Goal: Information Seeking & Learning: Check status

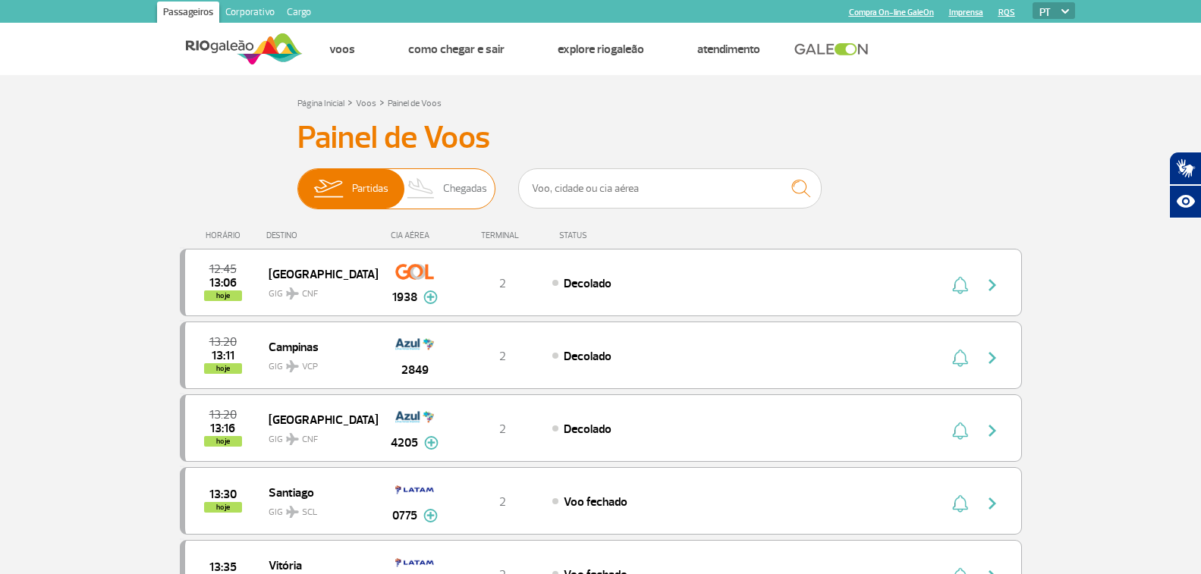
click at [458, 188] on span "Chegadas" at bounding box center [465, 188] width 44 height 39
click at [297, 181] on input "Partidas Chegadas" at bounding box center [297, 181] width 0 height 0
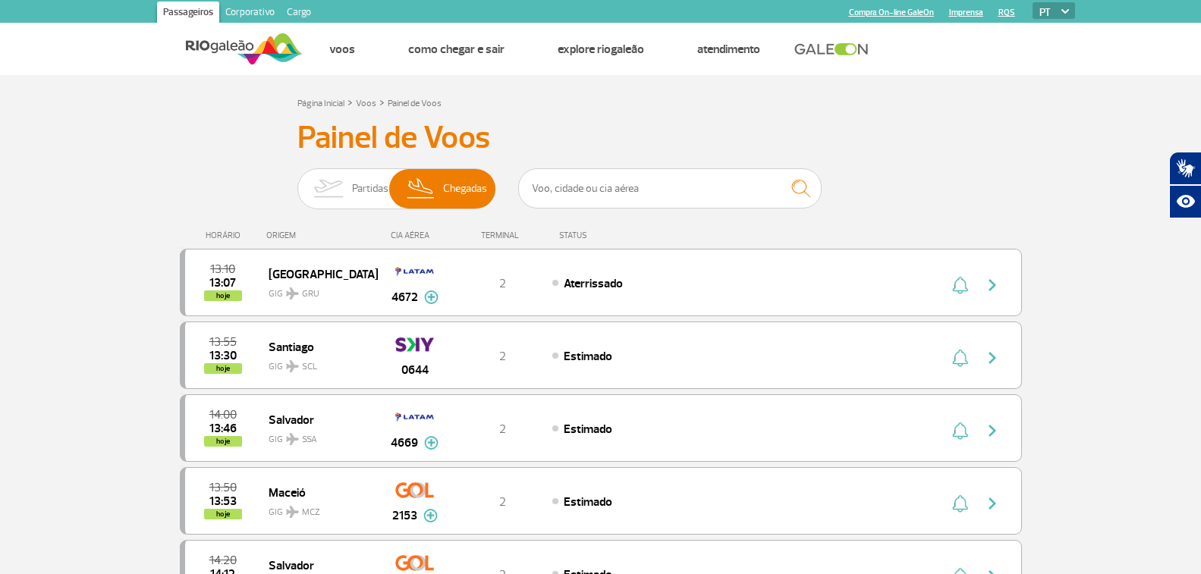
scroll to position [76, 0]
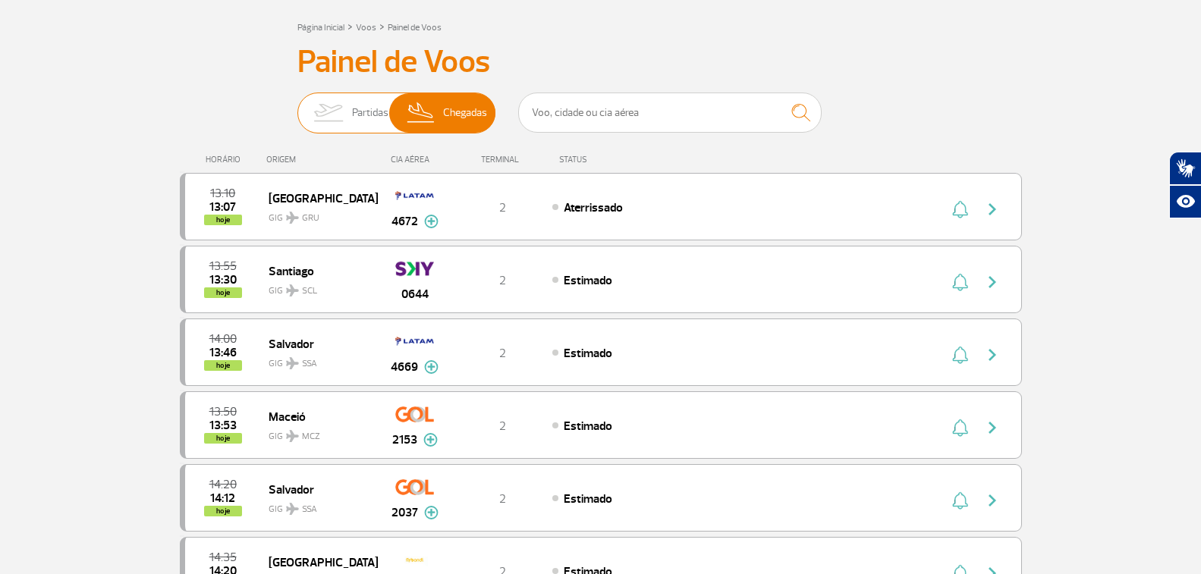
click at [328, 127] on img at bounding box center [328, 112] width 48 height 39
click at [297, 105] on input "Partidas Chegadas" at bounding box center [297, 105] width 0 height 0
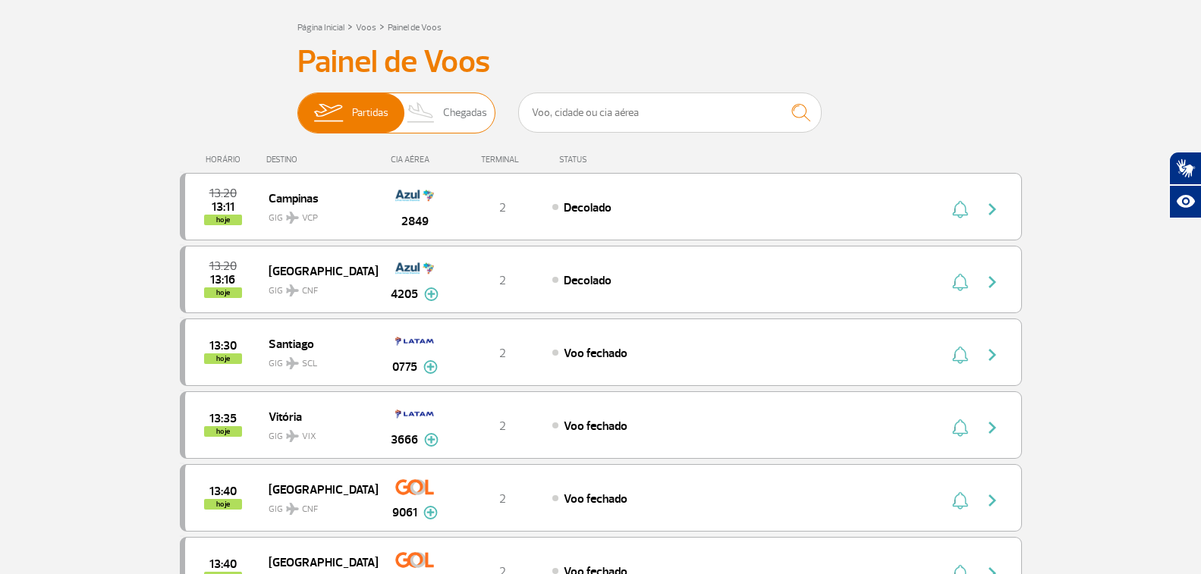
click at [452, 129] on span "Chegadas" at bounding box center [465, 112] width 44 height 39
click at [297, 105] on input "Partidas Chegadas" at bounding box center [297, 105] width 0 height 0
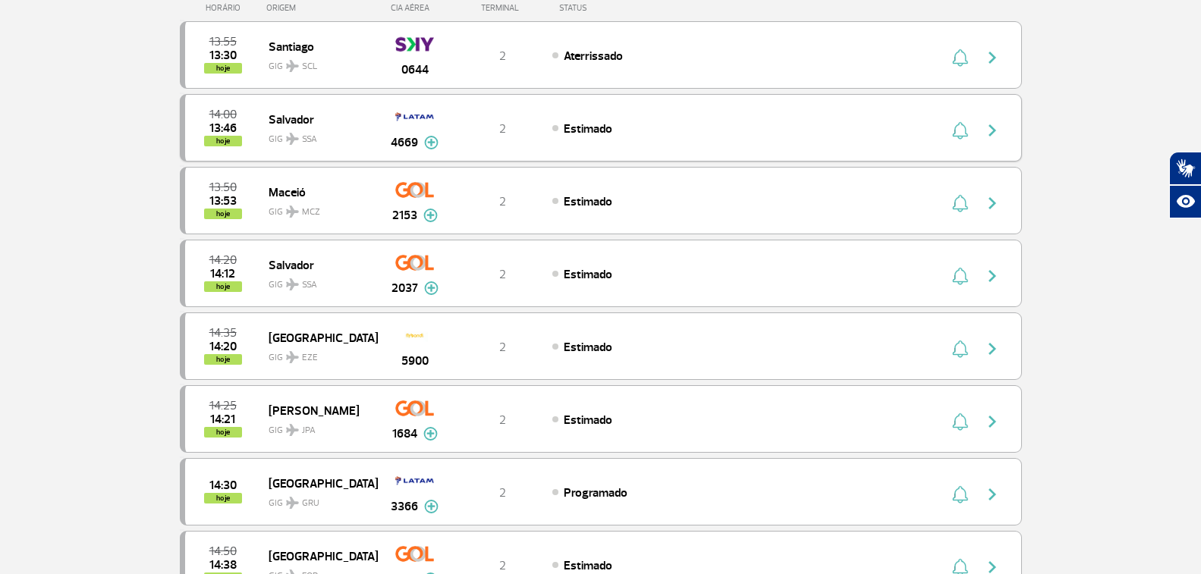
scroll to position [152, 0]
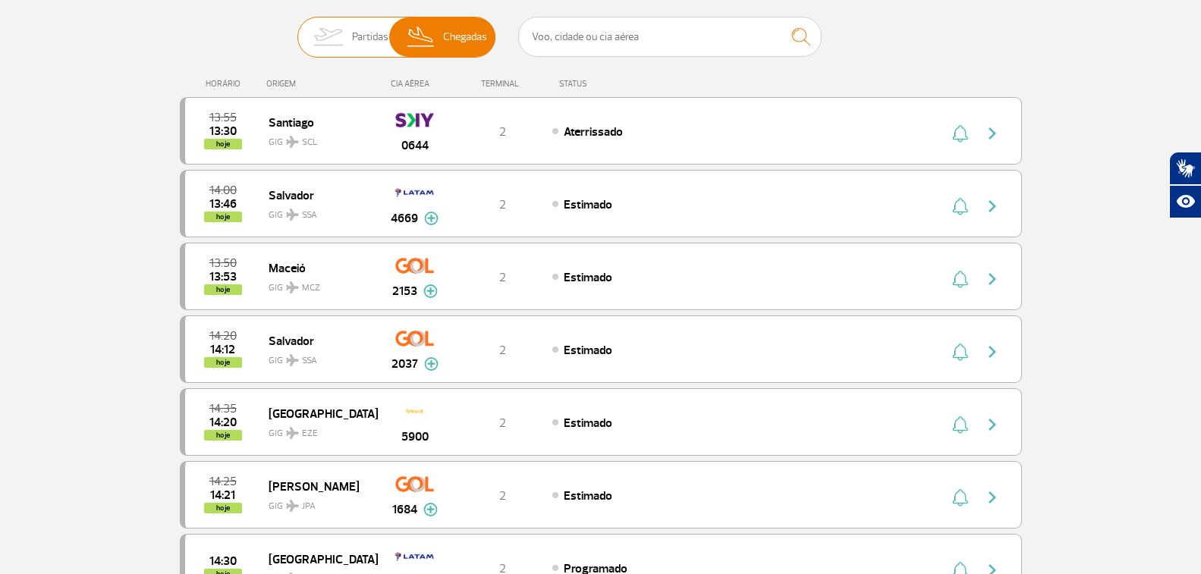
click at [341, 33] on img at bounding box center [328, 36] width 48 height 39
click at [297, 30] on input "Partidas Chegadas" at bounding box center [297, 30] width 0 height 0
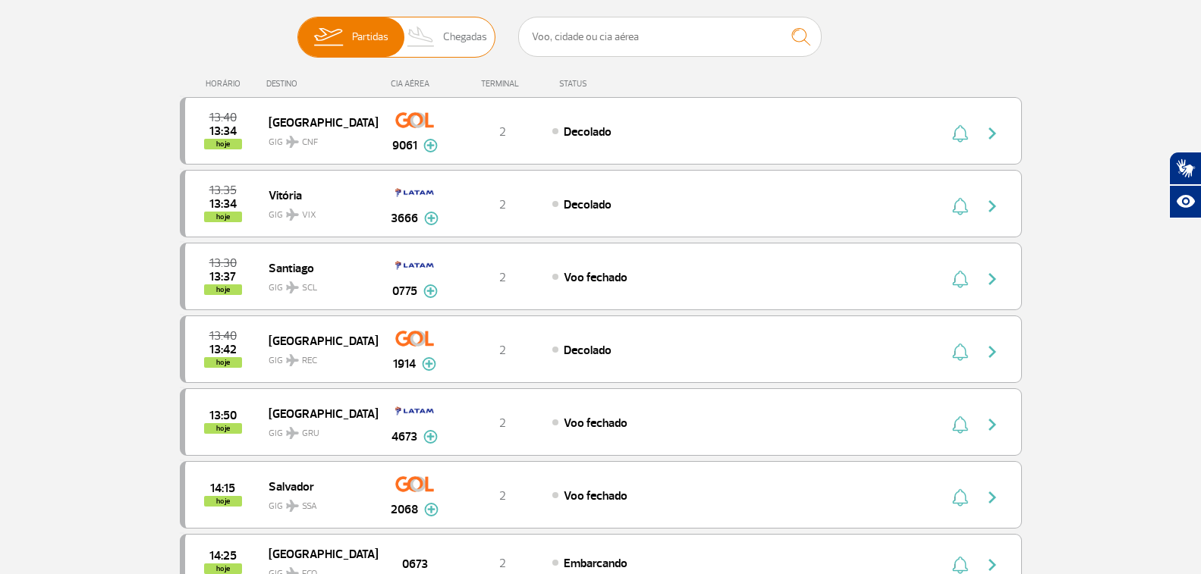
click at [473, 49] on span "Chegadas" at bounding box center [465, 36] width 44 height 39
click at [297, 30] on input "Partidas Chegadas" at bounding box center [297, 30] width 0 height 0
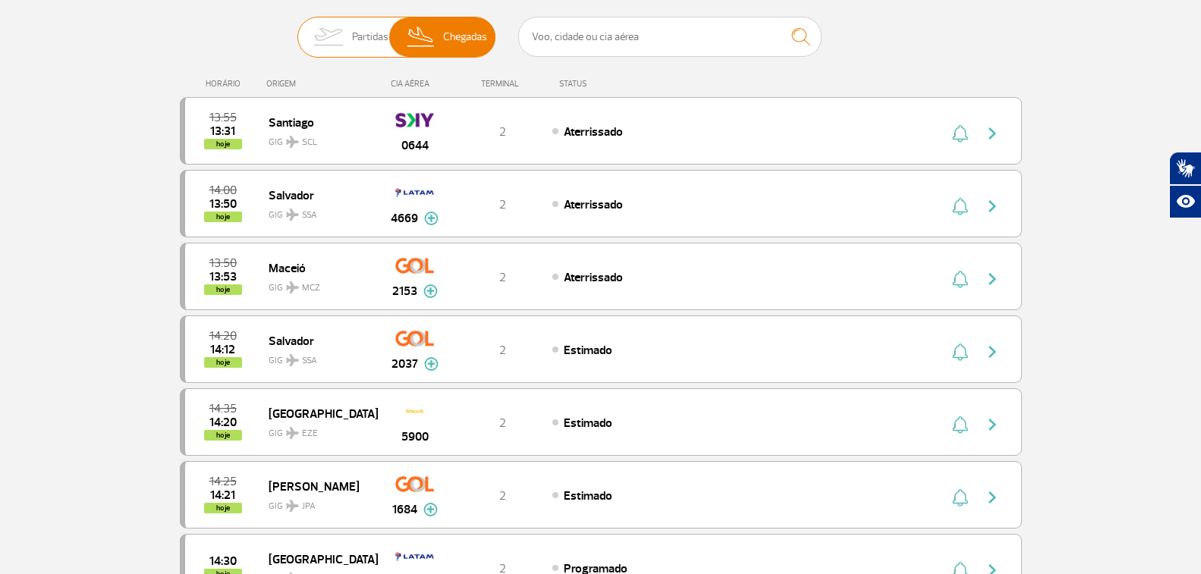
click at [332, 38] on img at bounding box center [328, 36] width 48 height 39
click at [297, 30] on input "Partidas Chegadas" at bounding box center [297, 30] width 0 height 0
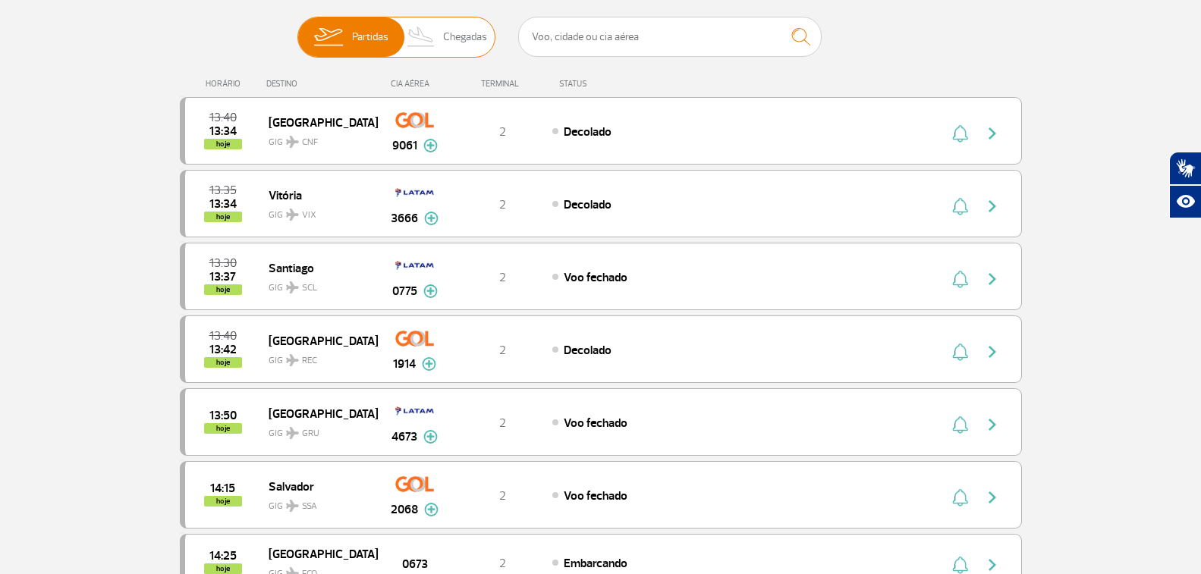
click at [453, 42] on span "Chegadas" at bounding box center [465, 36] width 44 height 39
click at [297, 30] on input "Partidas Chegadas" at bounding box center [297, 30] width 0 height 0
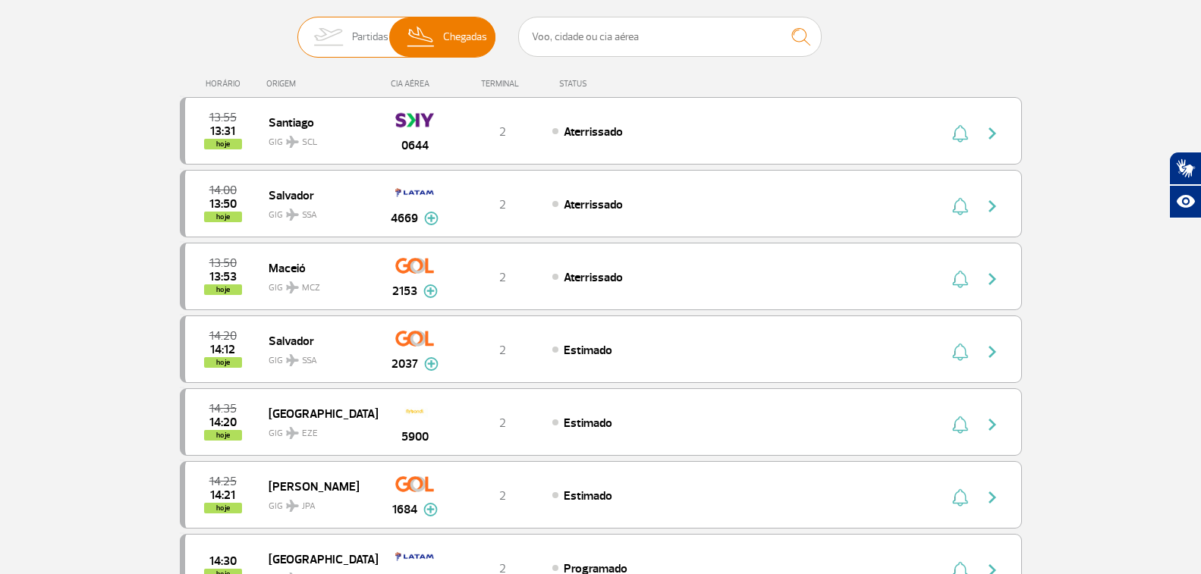
click at [355, 40] on span "Partidas" at bounding box center [370, 36] width 36 height 39
click at [297, 30] on input "Partidas Chegadas" at bounding box center [297, 30] width 0 height 0
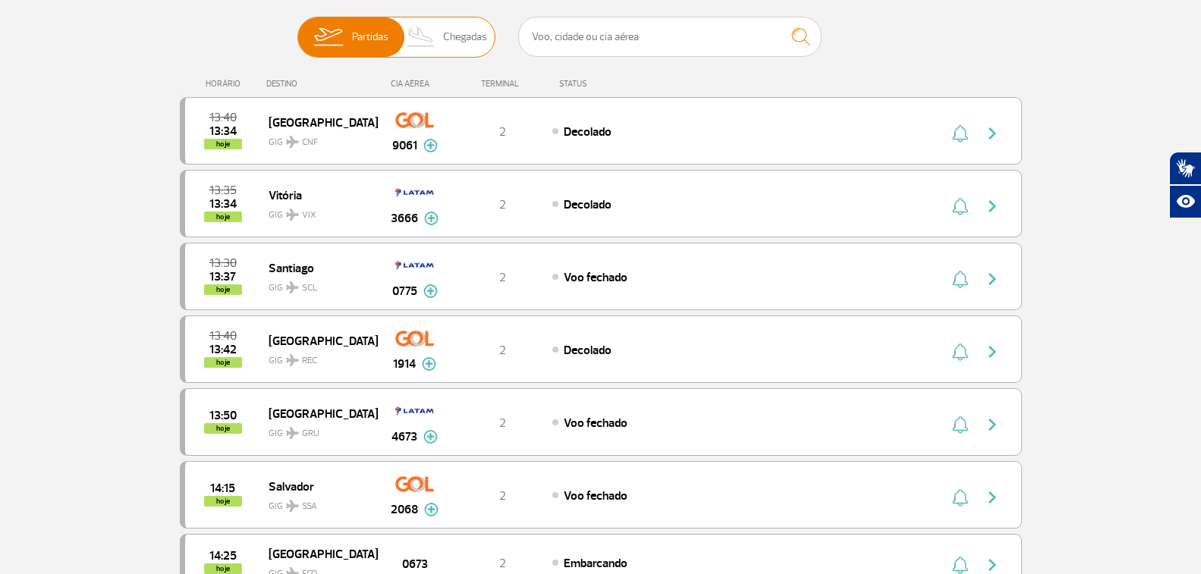
click at [451, 44] on span "Chegadas" at bounding box center [465, 36] width 44 height 39
click at [297, 30] on input "Partidas Chegadas" at bounding box center [297, 30] width 0 height 0
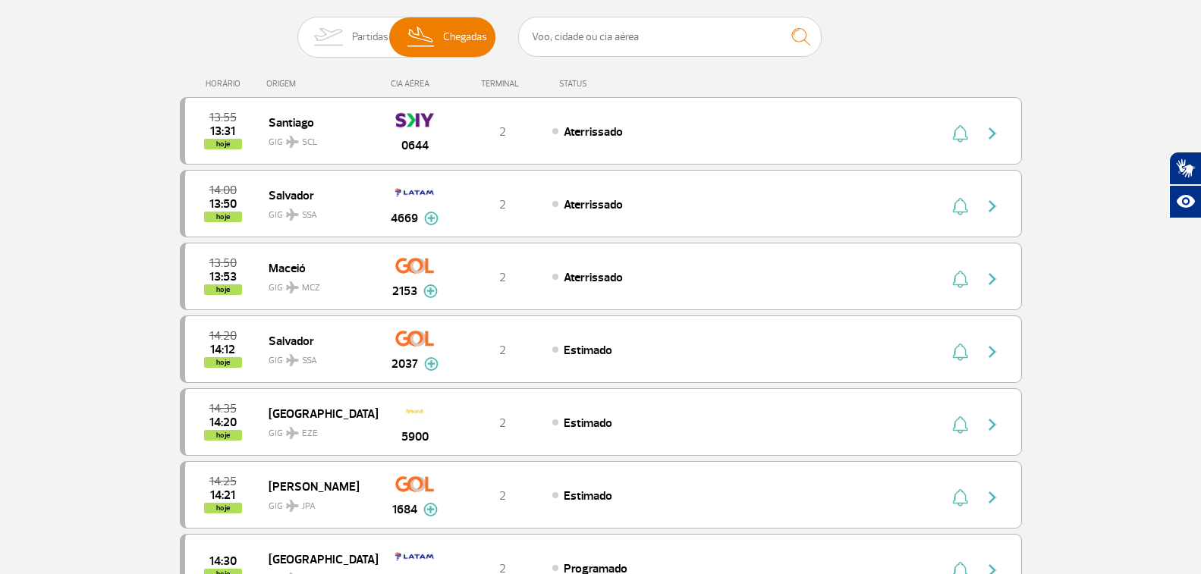
click at [348, 49] on img at bounding box center [328, 36] width 48 height 39
click at [297, 30] on input "Partidas Chegadas" at bounding box center [297, 30] width 0 height 0
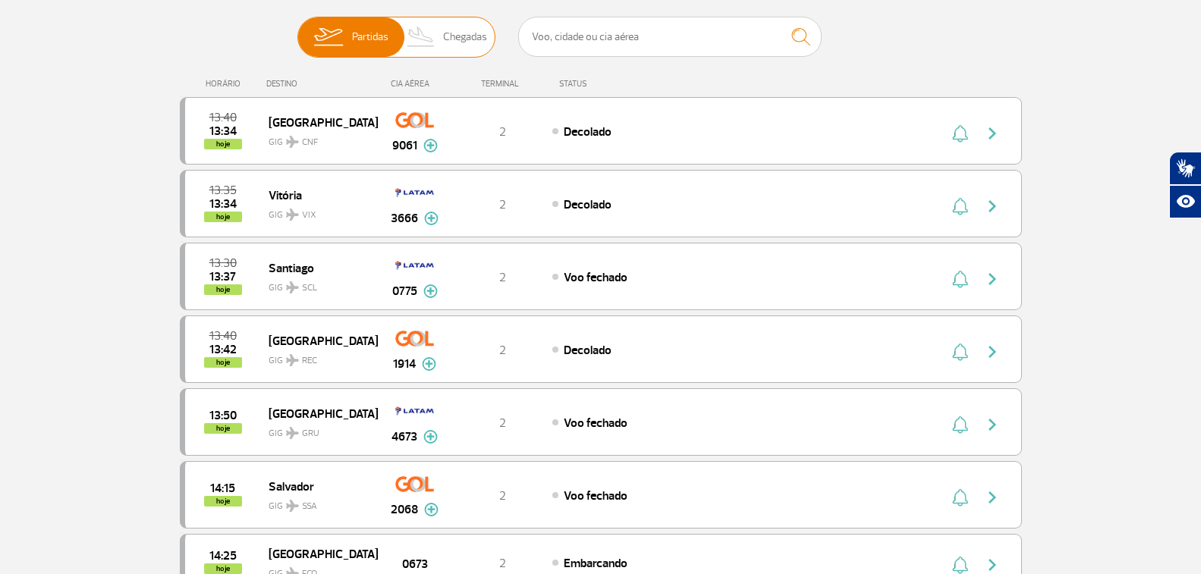
click at [467, 39] on span "Chegadas" at bounding box center [465, 36] width 44 height 39
click at [297, 30] on input "Partidas Chegadas" at bounding box center [297, 30] width 0 height 0
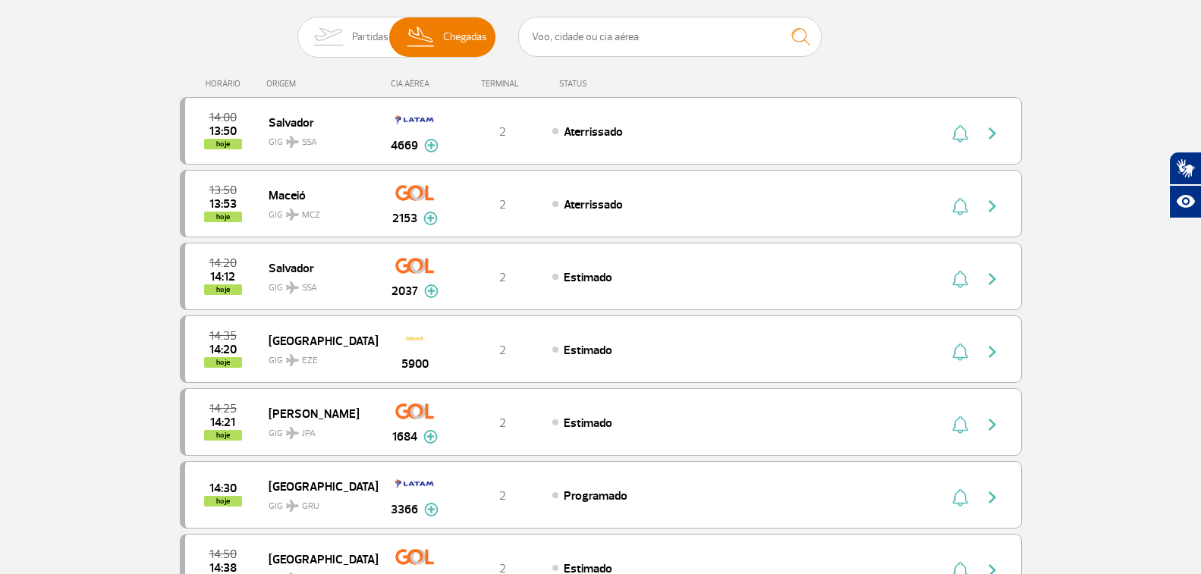
click at [353, 33] on span "Partidas" at bounding box center [370, 36] width 36 height 39
click at [297, 30] on input "Partidas Chegadas" at bounding box center [297, 30] width 0 height 0
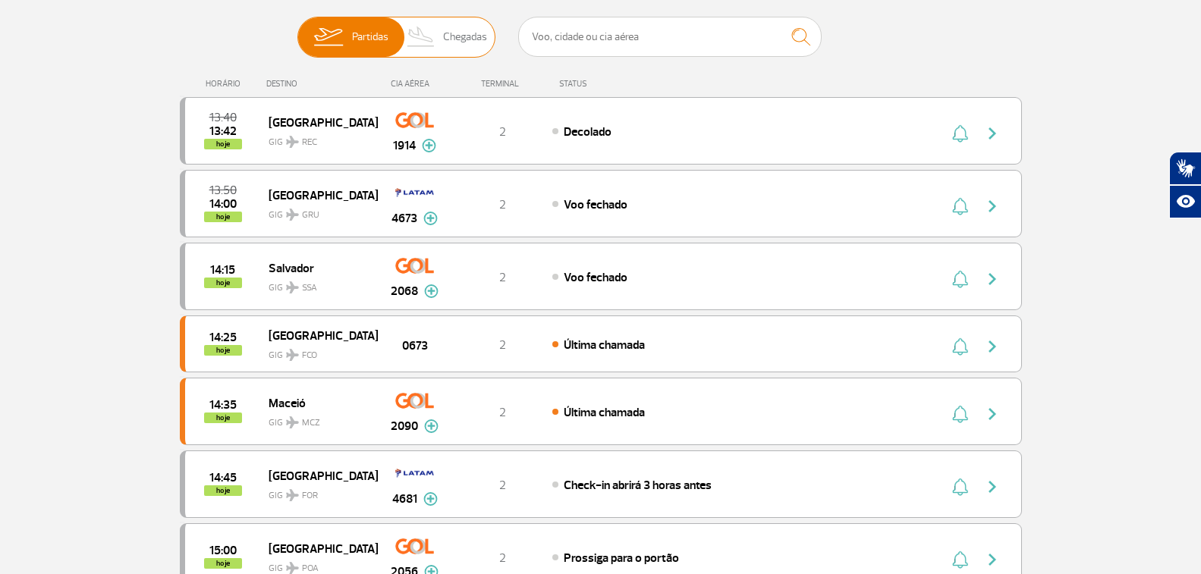
click at [451, 38] on span "Chegadas" at bounding box center [465, 36] width 44 height 39
click at [297, 30] on input "Partidas Chegadas" at bounding box center [297, 30] width 0 height 0
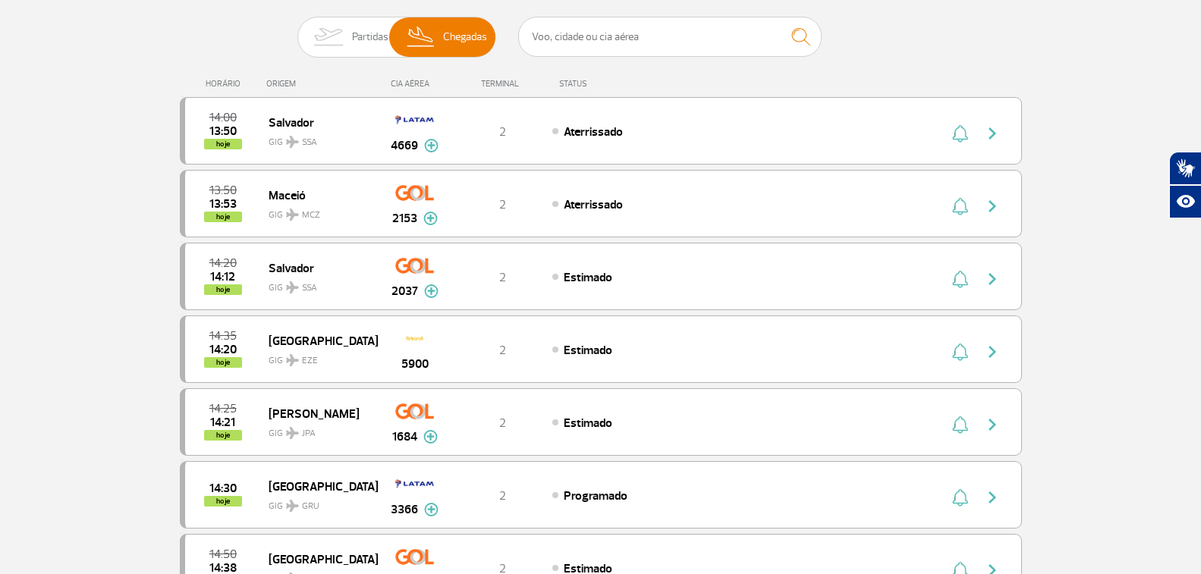
drag, startPoint x: 617, startPoint y: 81, endPoint x: 218, endPoint y: 76, distance: 399.7
click at [218, 76] on div "HORÁRIO ORIGEM CIA AÉREA TERMINAL STATUS" at bounding box center [601, 77] width 842 height 30
click at [217, 77] on div "HORÁRIO ORIGEM CIA AÉREA TERMINAL STATUS" at bounding box center [601, 77] width 842 height 30
drag, startPoint x: 199, startPoint y: 83, endPoint x: 596, endPoint y: 82, distance: 396.6
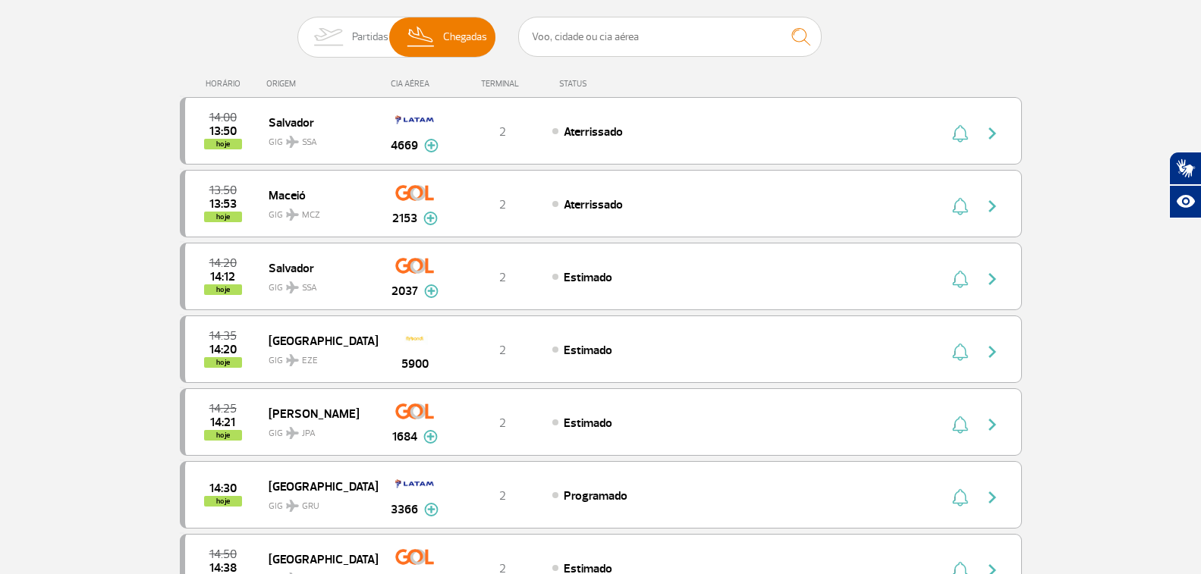
click at [596, 82] on div "HORÁRIO ORIGEM CIA AÉREA TERMINAL STATUS" at bounding box center [601, 77] width 842 height 30
click at [612, 86] on div "STATUS" at bounding box center [613, 84] width 124 height 10
drag, startPoint x: 588, startPoint y: 84, endPoint x: 200, endPoint y: 82, distance: 387.5
click at [200, 82] on div "HORÁRIO ORIGEM CIA AÉREA TERMINAL STATUS" at bounding box center [601, 77] width 842 height 30
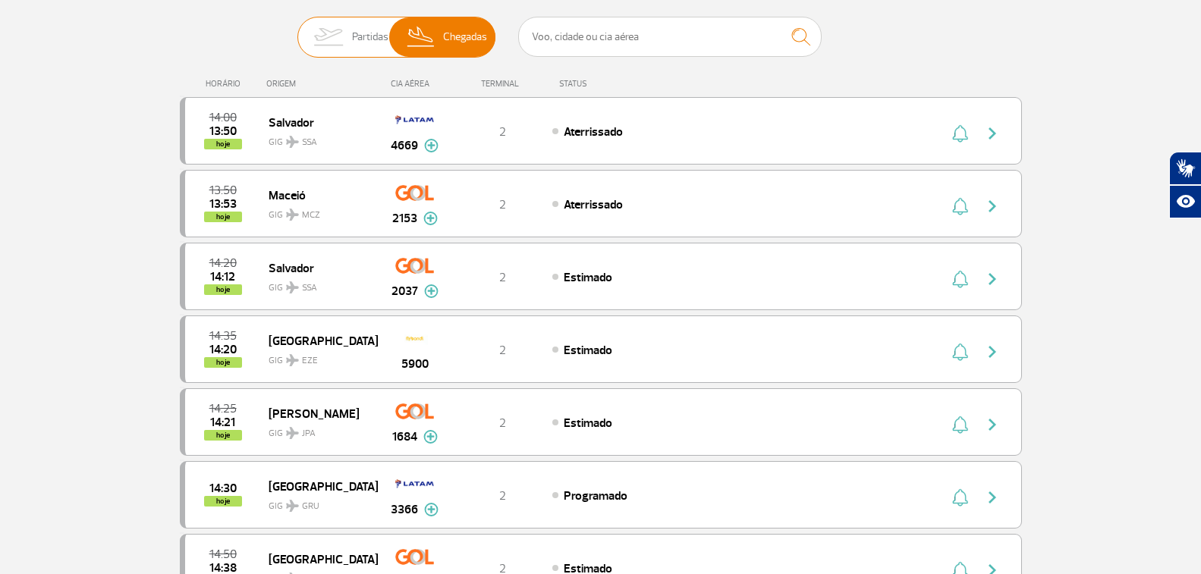
click at [356, 30] on span "Partidas" at bounding box center [370, 36] width 36 height 39
click at [297, 30] on input "Partidas Chegadas" at bounding box center [297, 30] width 0 height 0
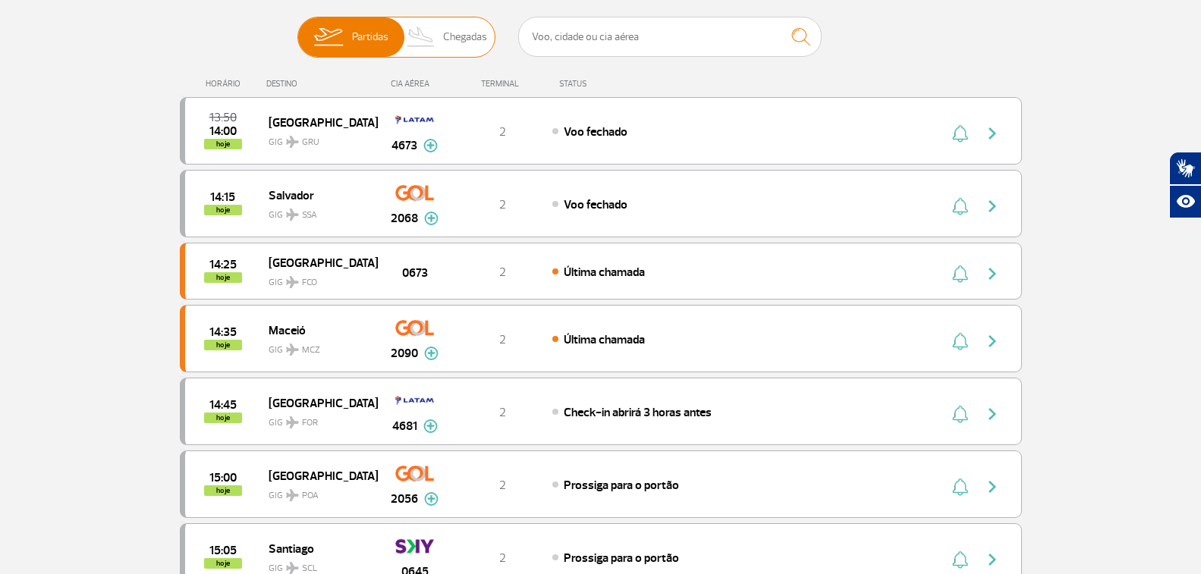
click at [441, 32] on img at bounding box center [421, 36] width 45 height 39
click at [297, 30] on input "Partidas Chegadas" at bounding box center [297, 30] width 0 height 0
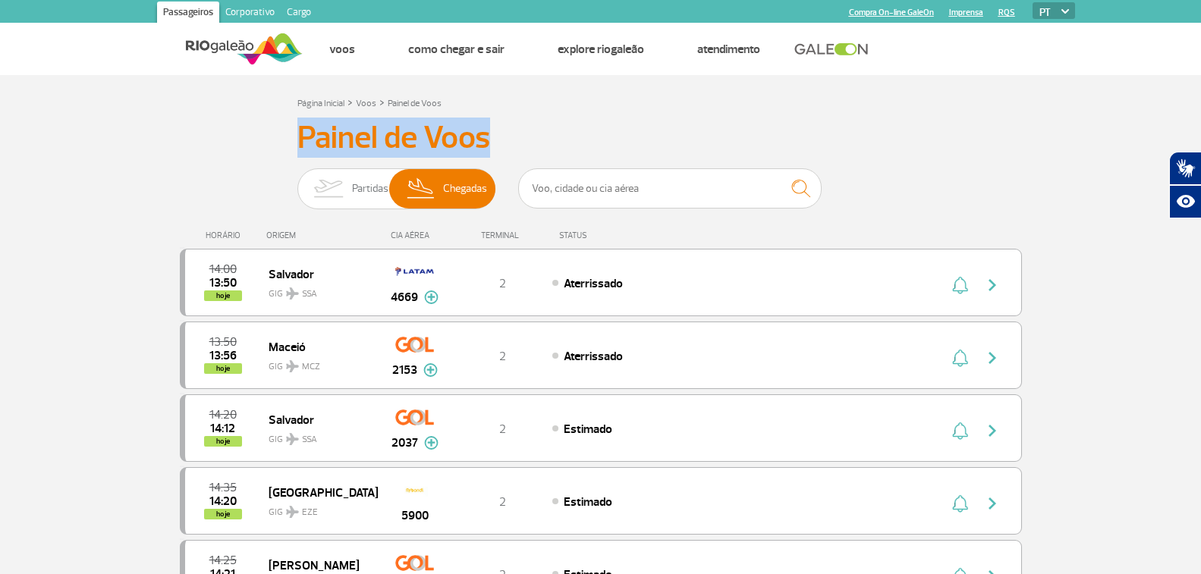
drag, startPoint x: 300, startPoint y: 140, endPoint x: 517, endPoint y: 150, distance: 217.9
click at [517, 150] on h3 "Painel de Voos" at bounding box center [600, 138] width 607 height 38
click at [503, 152] on h3 "Painel de Voos" at bounding box center [600, 138] width 607 height 38
drag, startPoint x: 493, startPoint y: 141, endPoint x: 279, endPoint y: 123, distance: 214.6
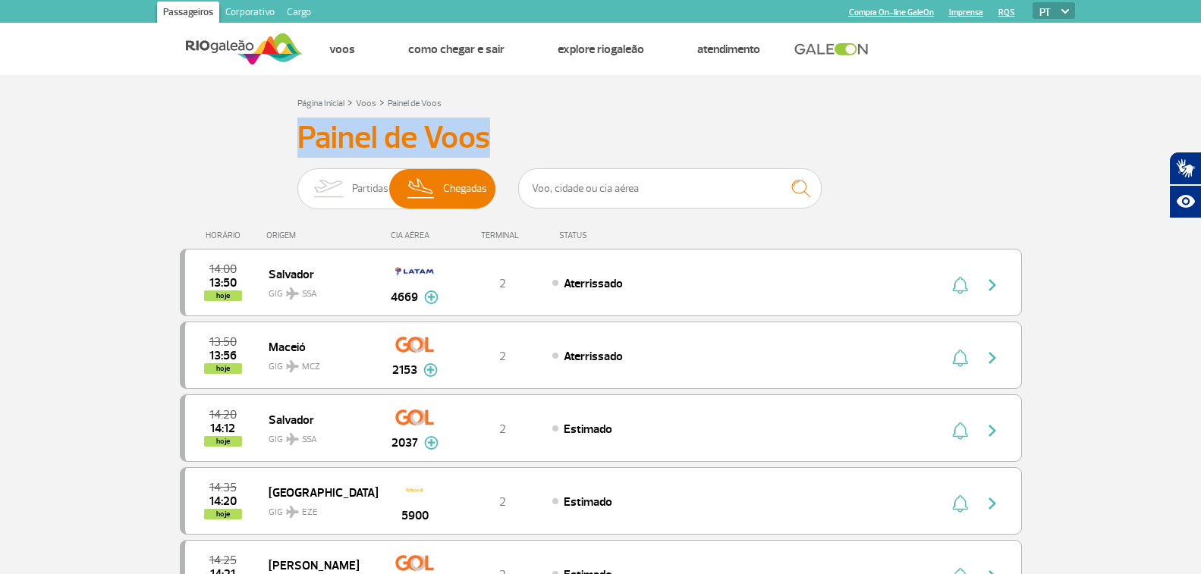
click at [500, 144] on h3 "Painel de Voos" at bounding box center [600, 138] width 607 height 38
drag, startPoint x: 495, startPoint y: 142, endPoint x: 293, endPoint y: 138, distance: 202.5
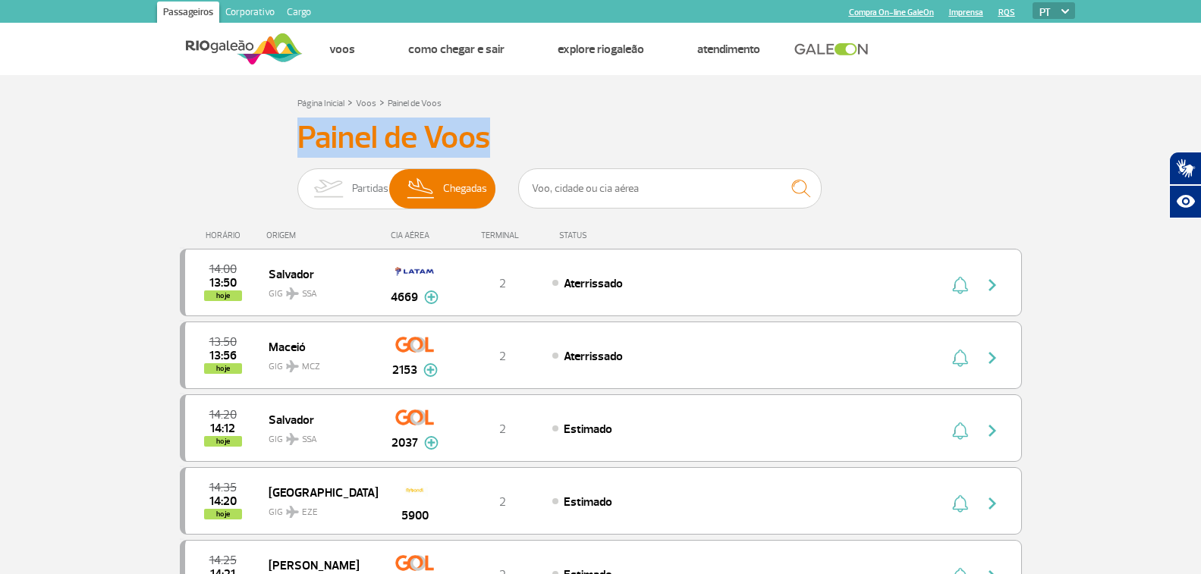
drag, startPoint x: 290, startPoint y: 138, endPoint x: 496, endPoint y: 141, distance: 205.5
click at [496, 141] on h3 "Painel de Voos" at bounding box center [600, 138] width 607 height 38
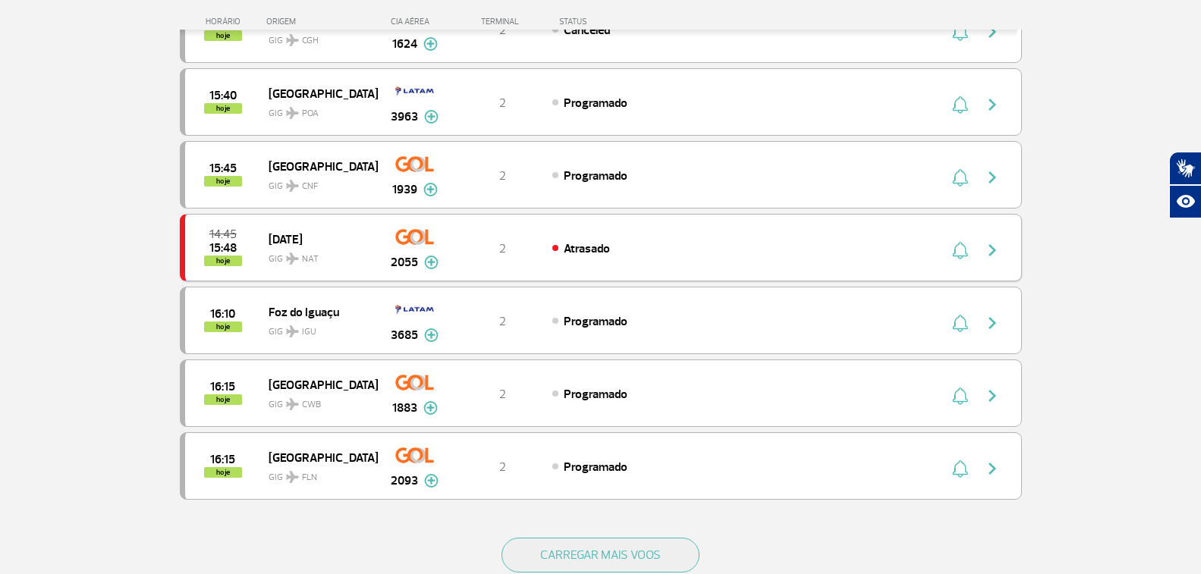
scroll to position [1289, 0]
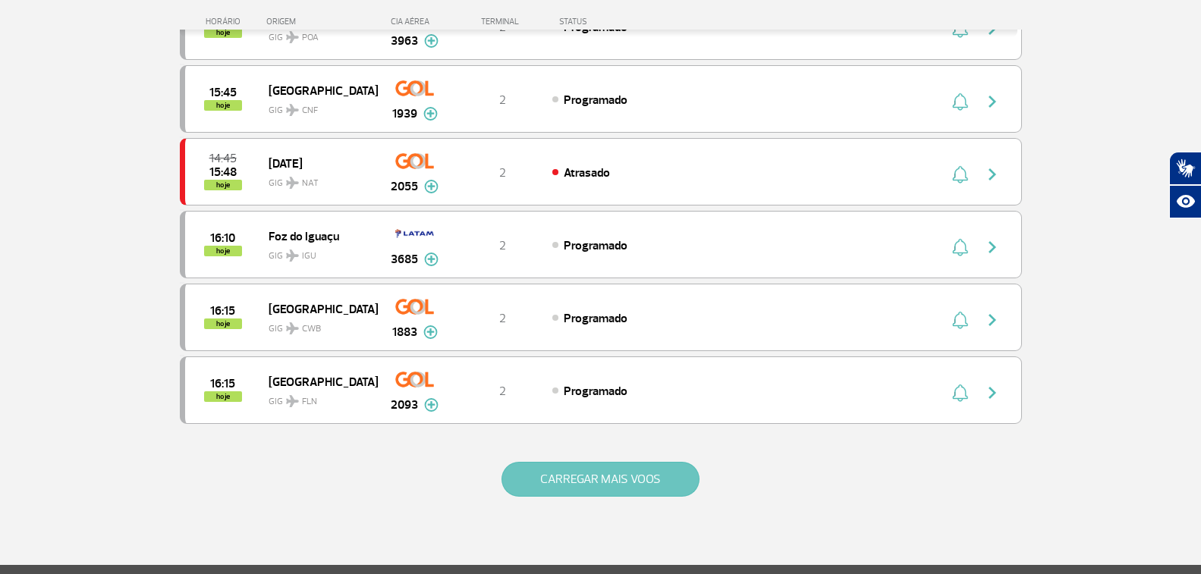
click at [632, 478] on button "CARREGAR MAIS VOOS" at bounding box center [600, 479] width 198 height 35
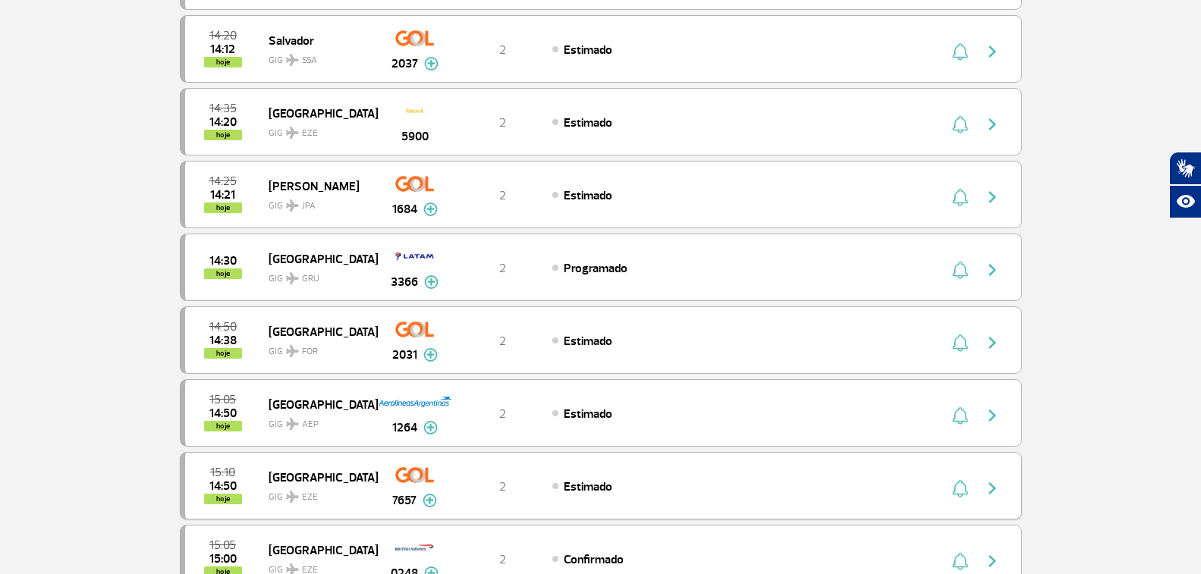
scroll to position [0, 0]
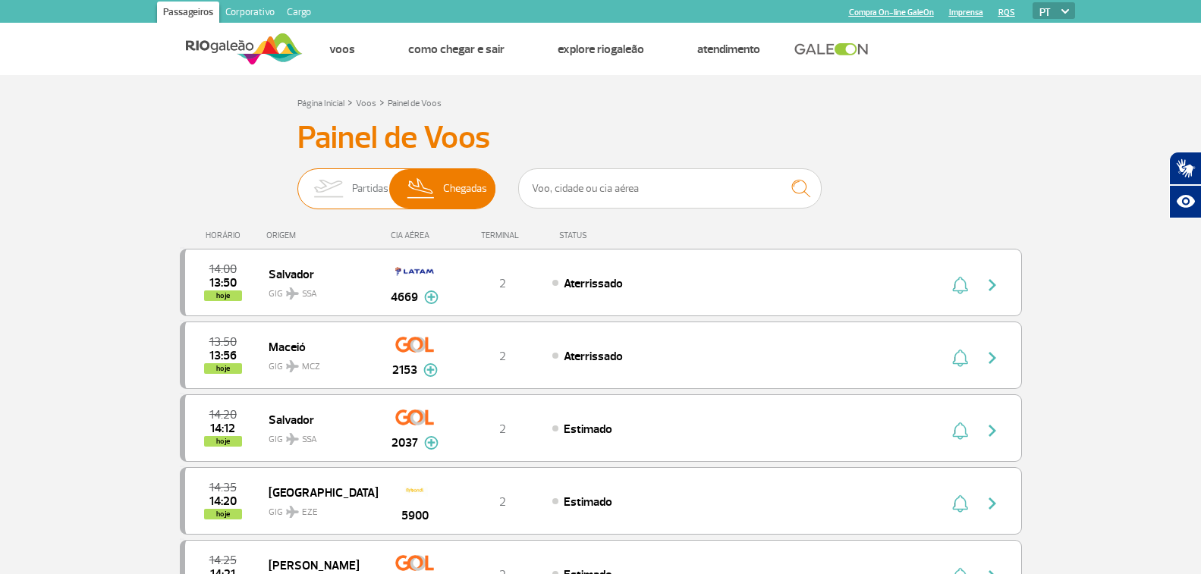
click at [377, 205] on span "Partidas" at bounding box center [370, 188] width 36 height 39
click at [297, 181] on input "Partidas Chegadas" at bounding box center [297, 181] width 0 height 0
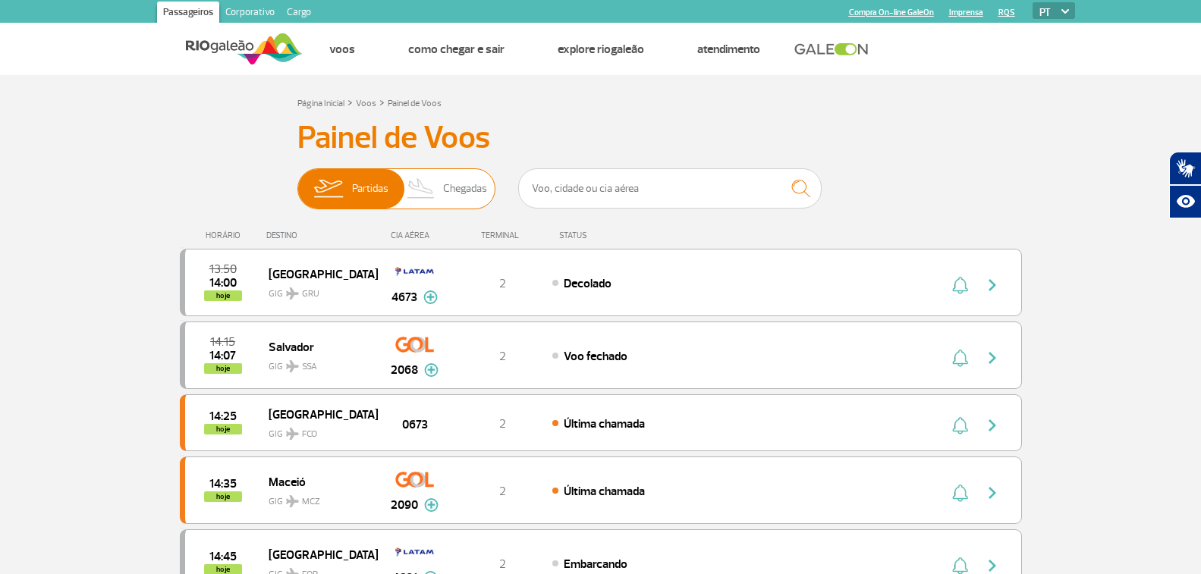
click at [452, 193] on span "Chegadas" at bounding box center [465, 188] width 44 height 39
click at [297, 181] on input "Partidas Chegadas" at bounding box center [297, 181] width 0 height 0
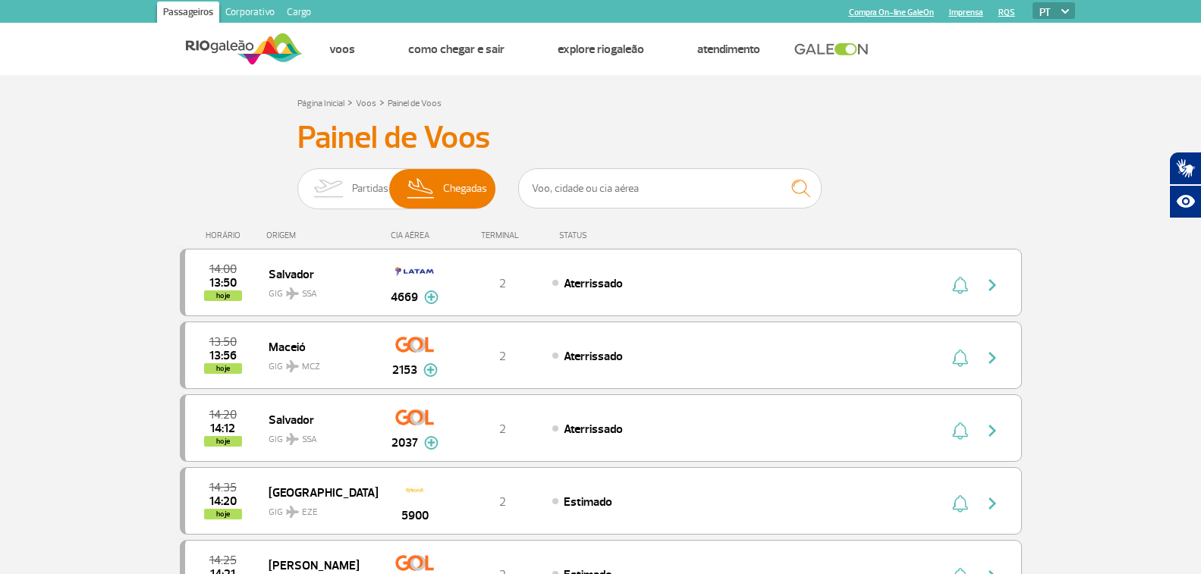
scroll to position [76, 0]
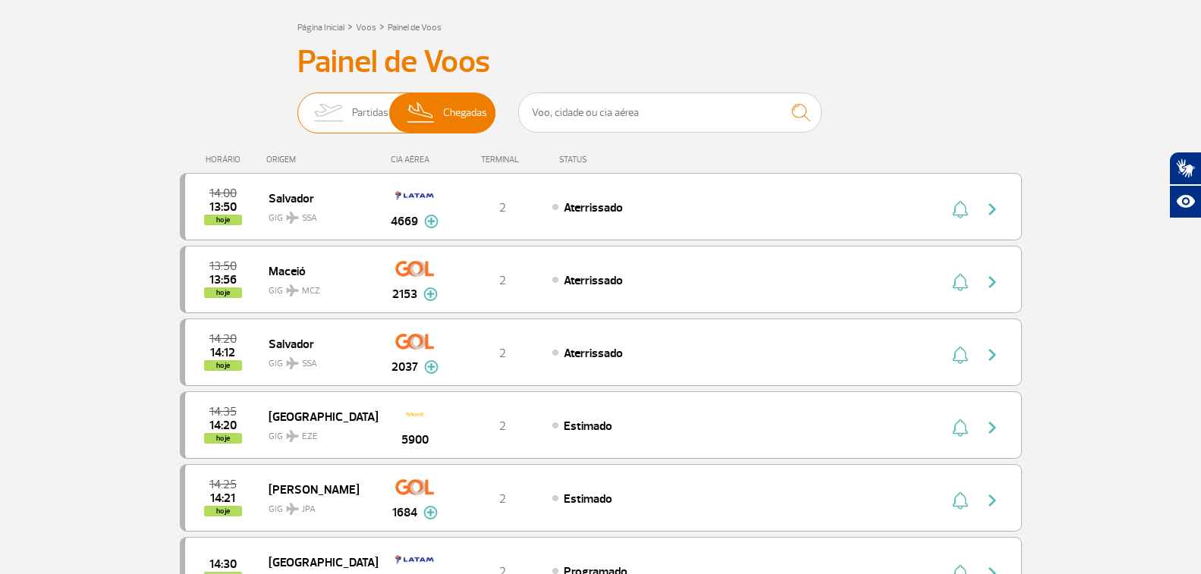
click at [352, 102] on span "Partidas" at bounding box center [370, 112] width 36 height 39
click at [297, 105] on input "Partidas Chegadas" at bounding box center [297, 105] width 0 height 0
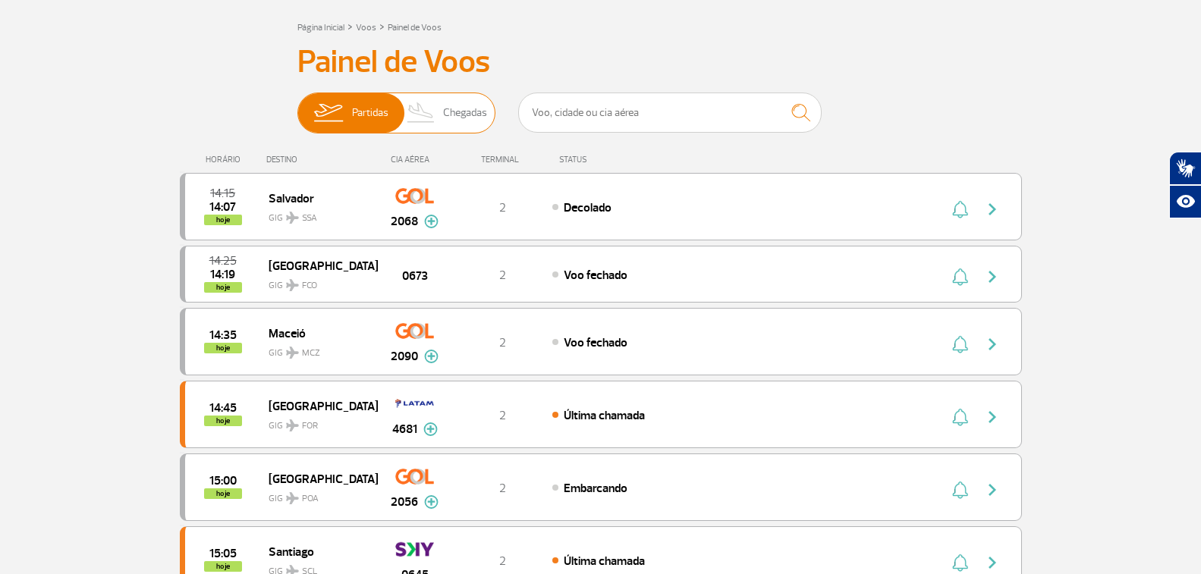
click at [419, 121] on img at bounding box center [421, 112] width 45 height 39
click at [297, 105] on input "Partidas Chegadas" at bounding box center [297, 105] width 0 height 0
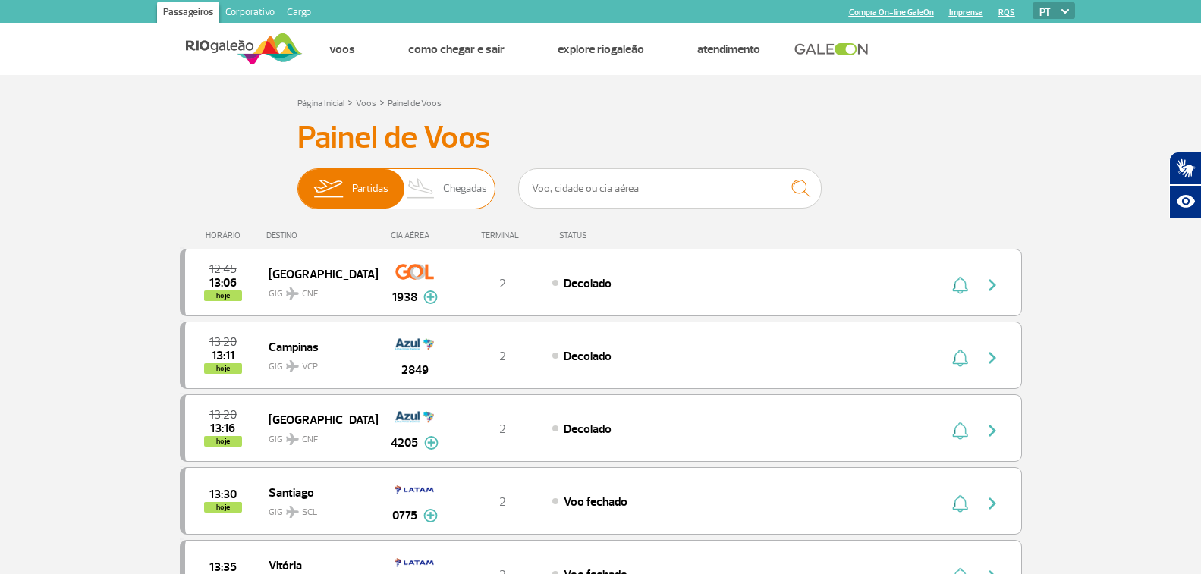
click at [450, 189] on span "Chegadas" at bounding box center [465, 188] width 44 height 39
click at [297, 181] on input "Partidas Chegadas" at bounding box center [297, 181] width 0 height 0
